Goal: Information Seeking & Learning: Learn about a topic

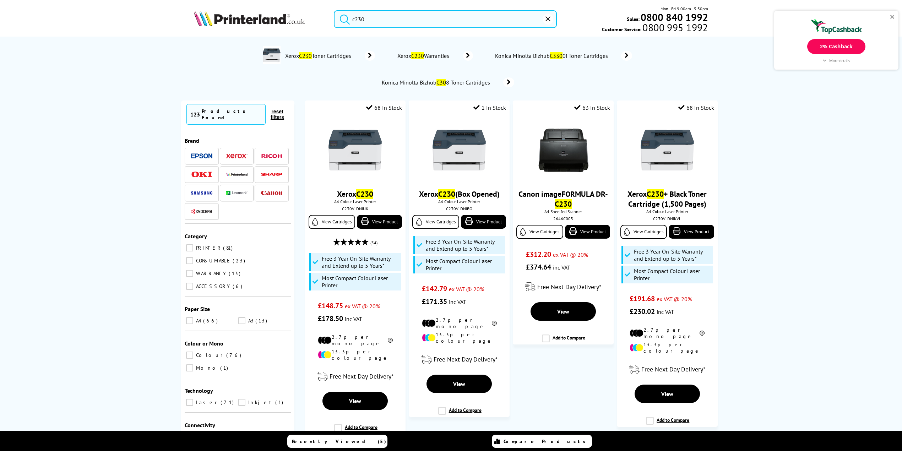
click at [244, 21] on img at bounding box center [249, 19] width 111 height 16
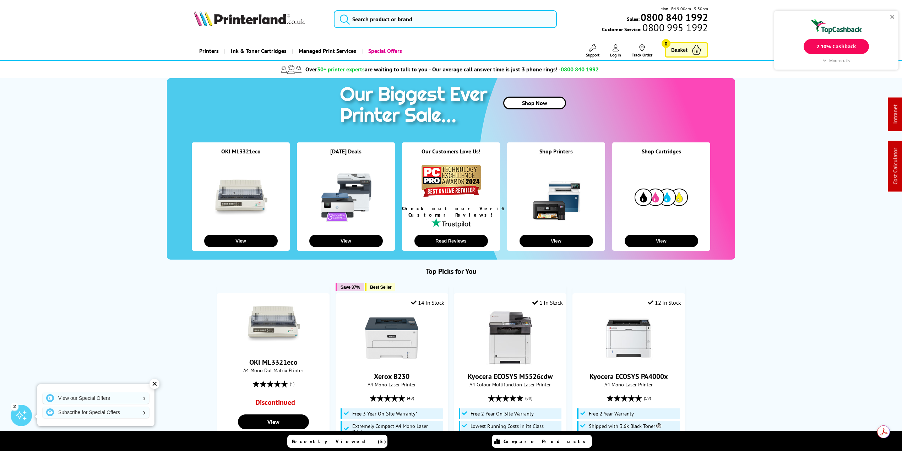
click at [590, 52] on span "Support" at bounding box center [592, 54] width 13 height 5
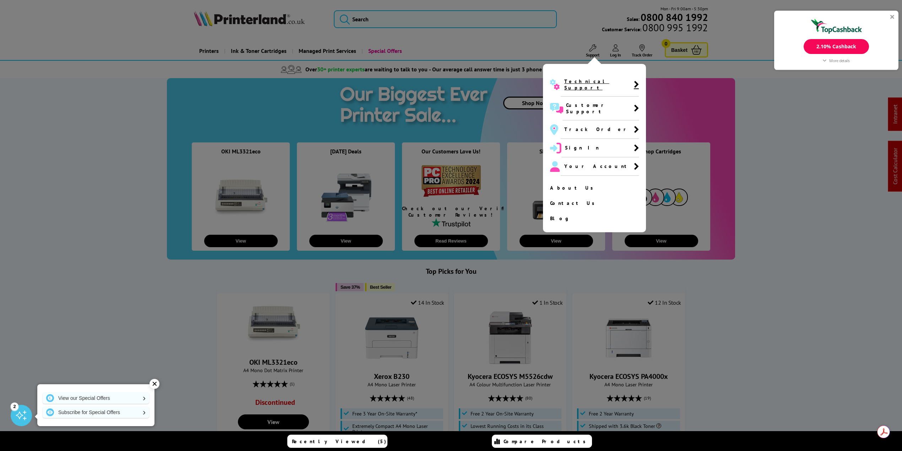
click at [588, 80] on span "Technical Support" at bounding box center [598, 84] width 69 height 13
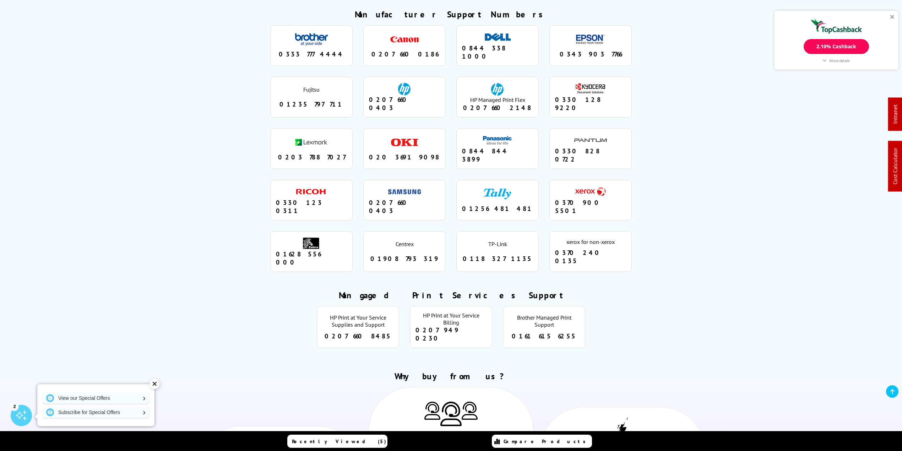
scroll to position [580, 0]
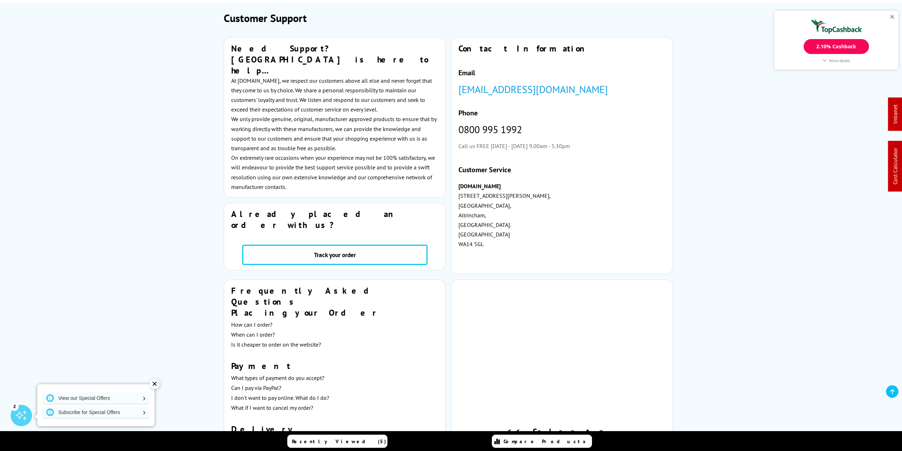
scroll to position [0, 0]
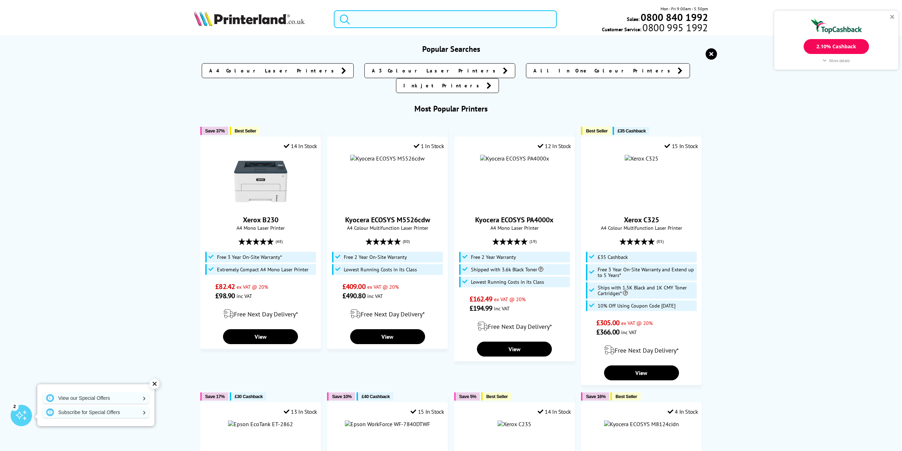
click at [375, 14] on input "search" at bounding box center [445, 19] width 223 height 18
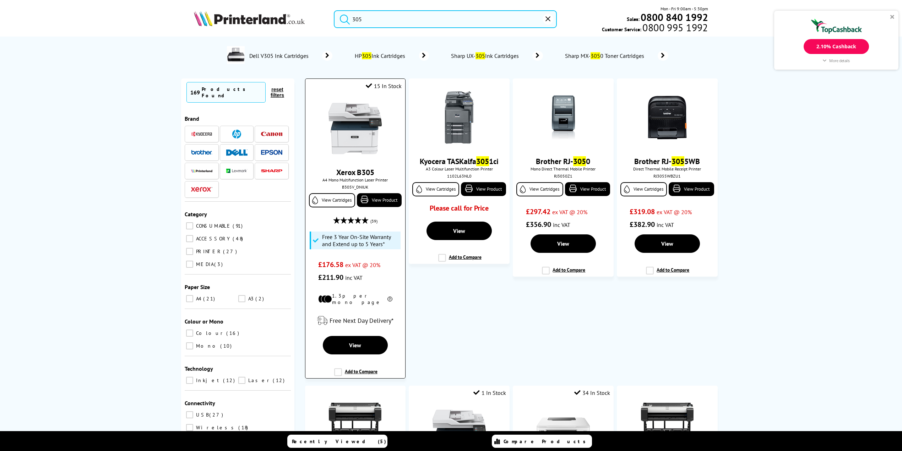
type input "305"
click at [346, 175] on link "Xerox B305" at bounding box center [355, 172] width 38 height 10
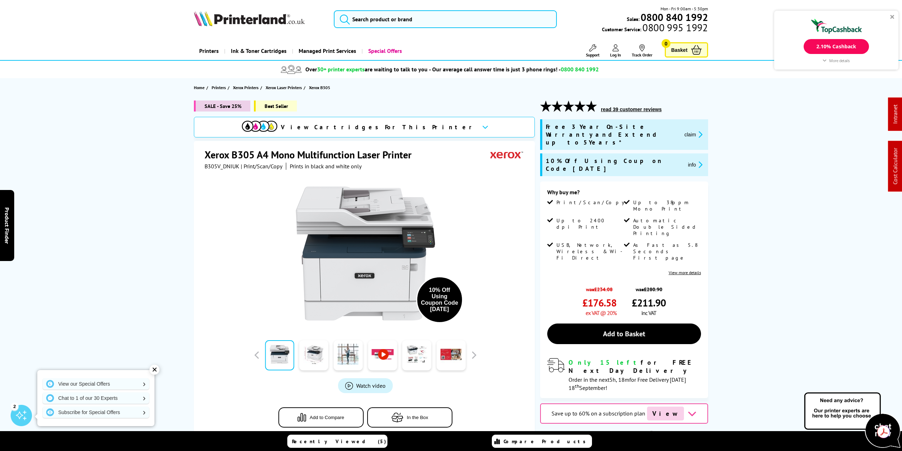
click at [406, 414] on button "In the Box" at bounding box center [409, 417] width 85 height 20
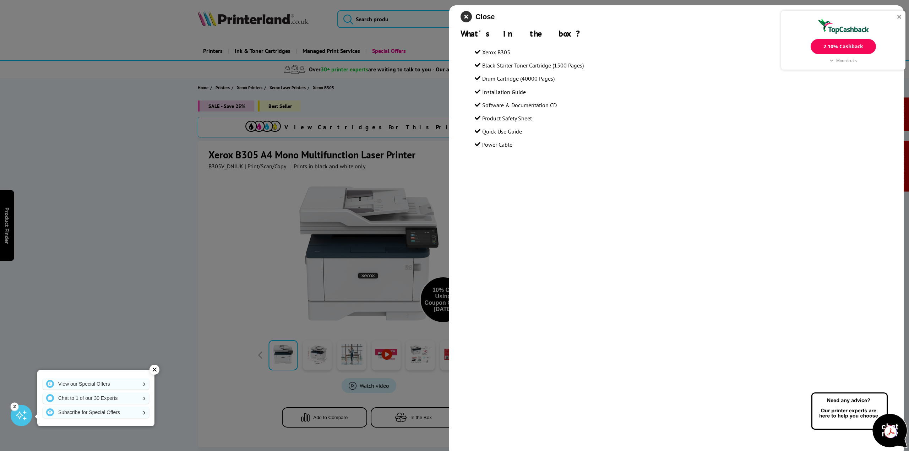
click at [468, 13] on icon "close modal" at bounding box center [465, 16] width 11 height 11
